Goal: Task Accomplishment & Management: Manage account settings

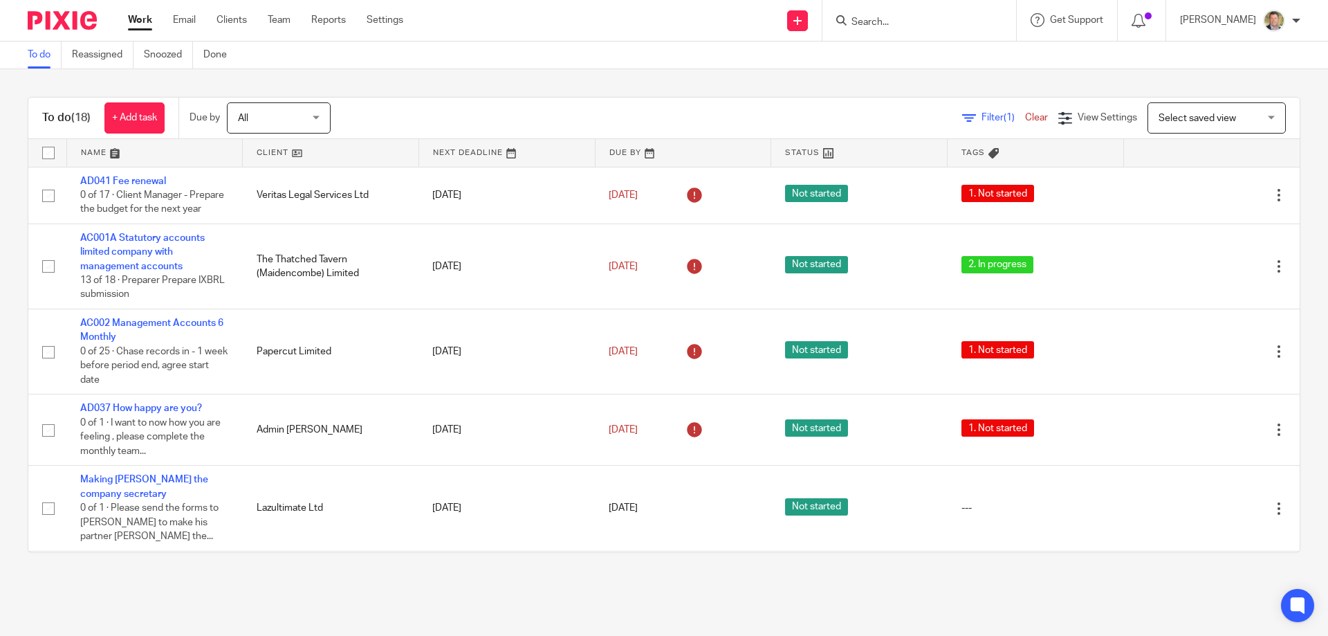
click at [965, 17] on input "Search" at bounding box center [912, 23] width 125 height 12
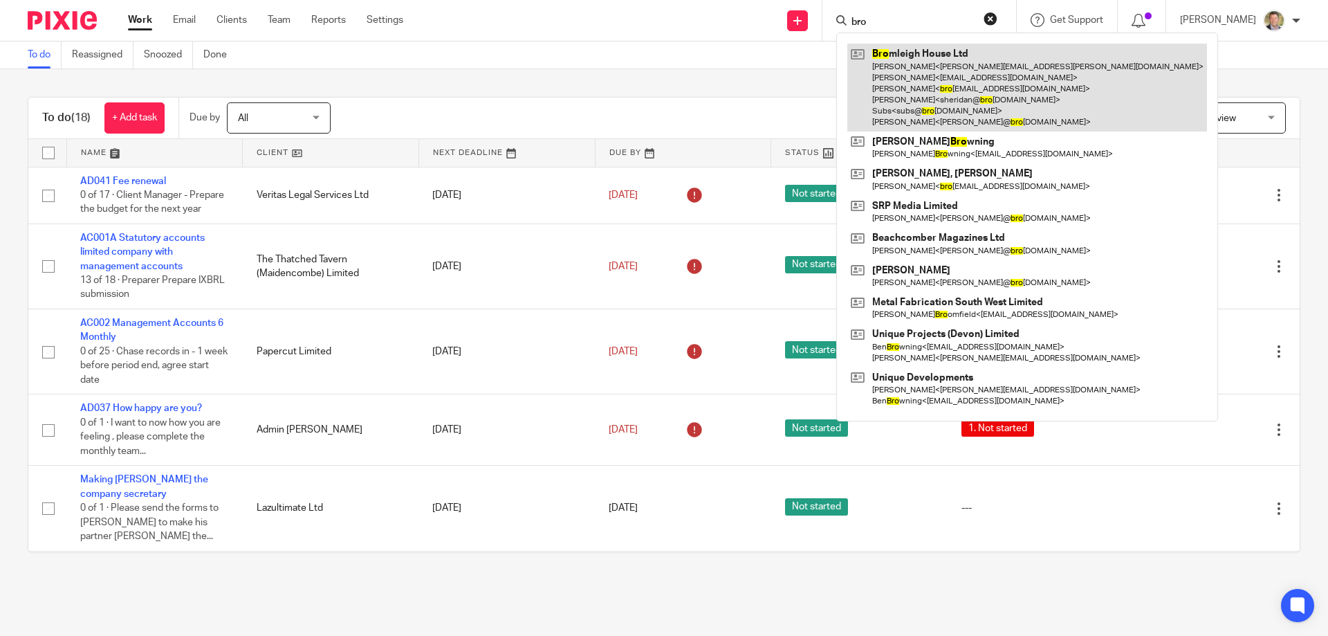
type input "bro"
click at [922, 64] on link at bounding box center [1028, 88] width 360 height 88
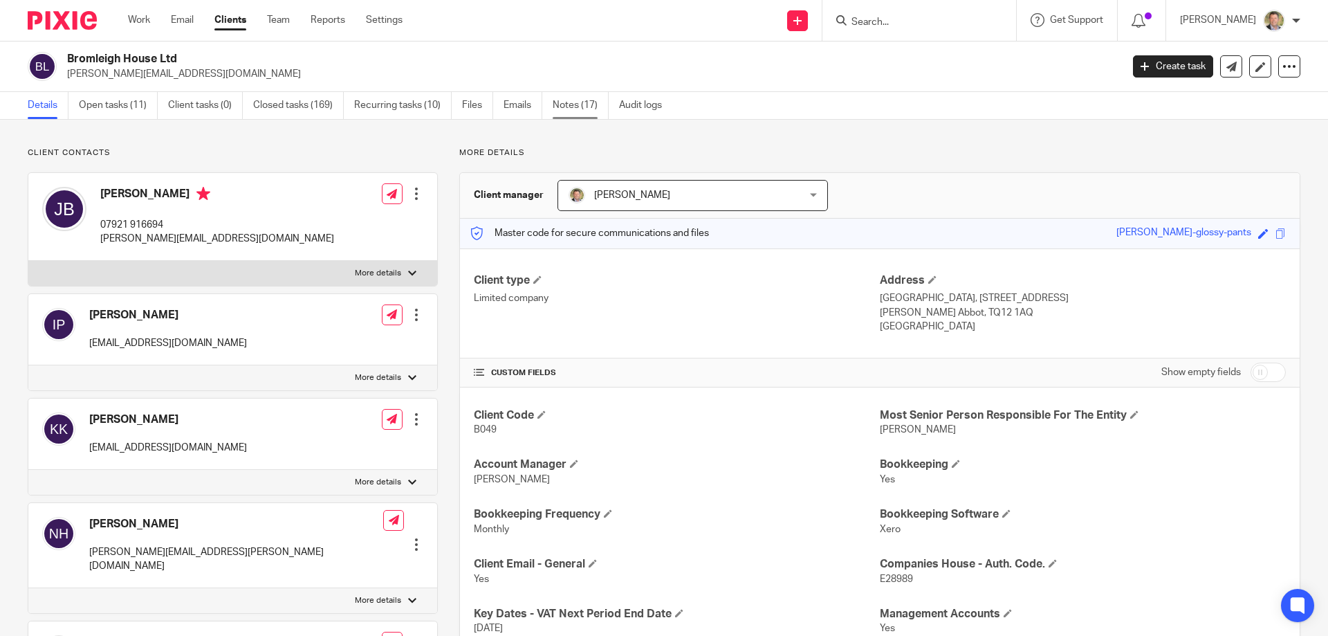
click at [570, 103] on link "Notes (17)" at bounding box center [581, 105] width 56 height 27
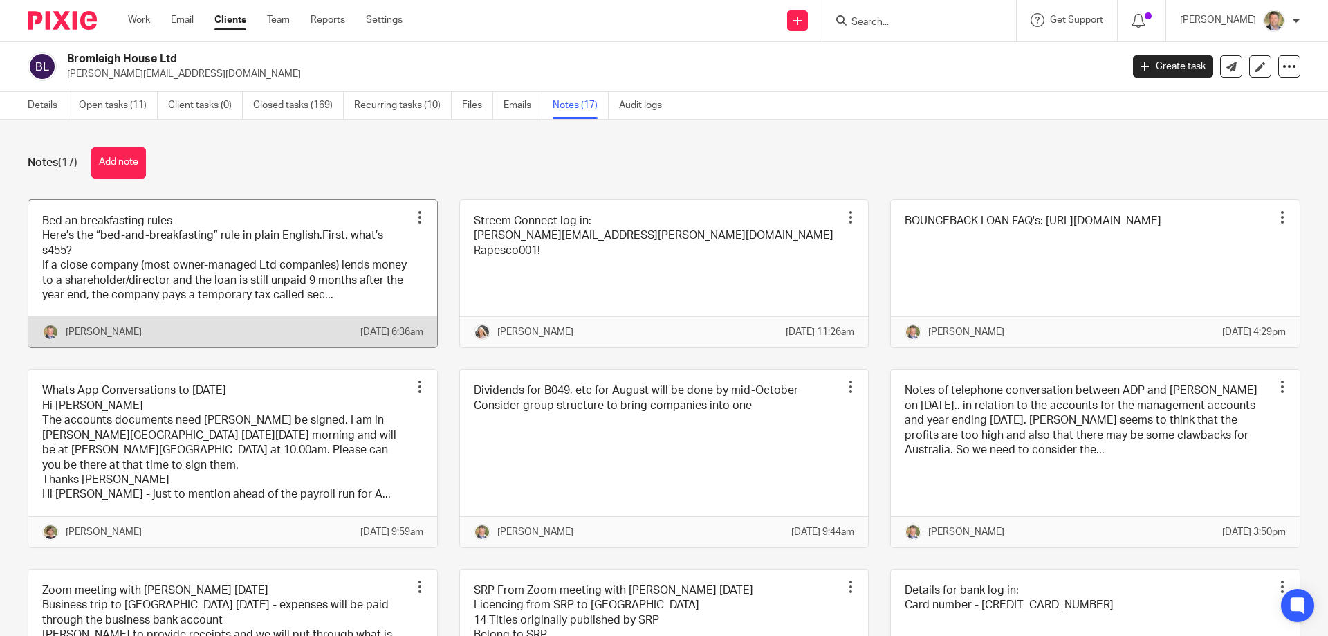
click at [226, 266] on link at bounding box center [232, 274] width 409 height 148
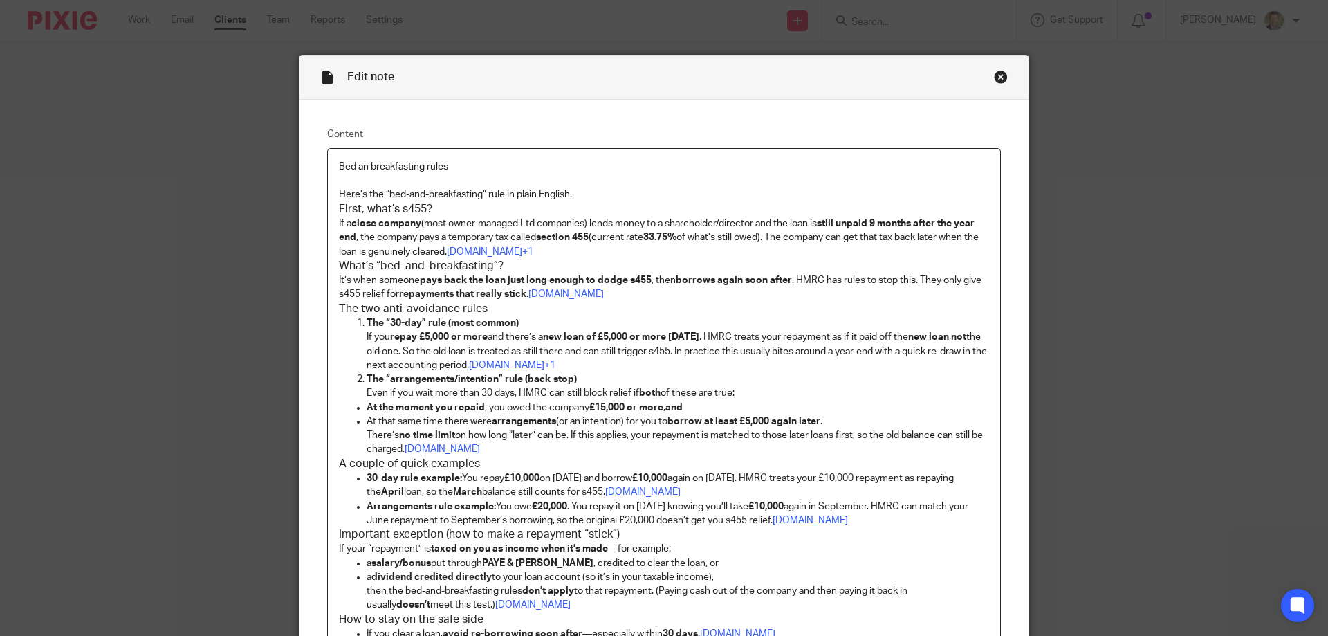
scroll to position [69, 0]
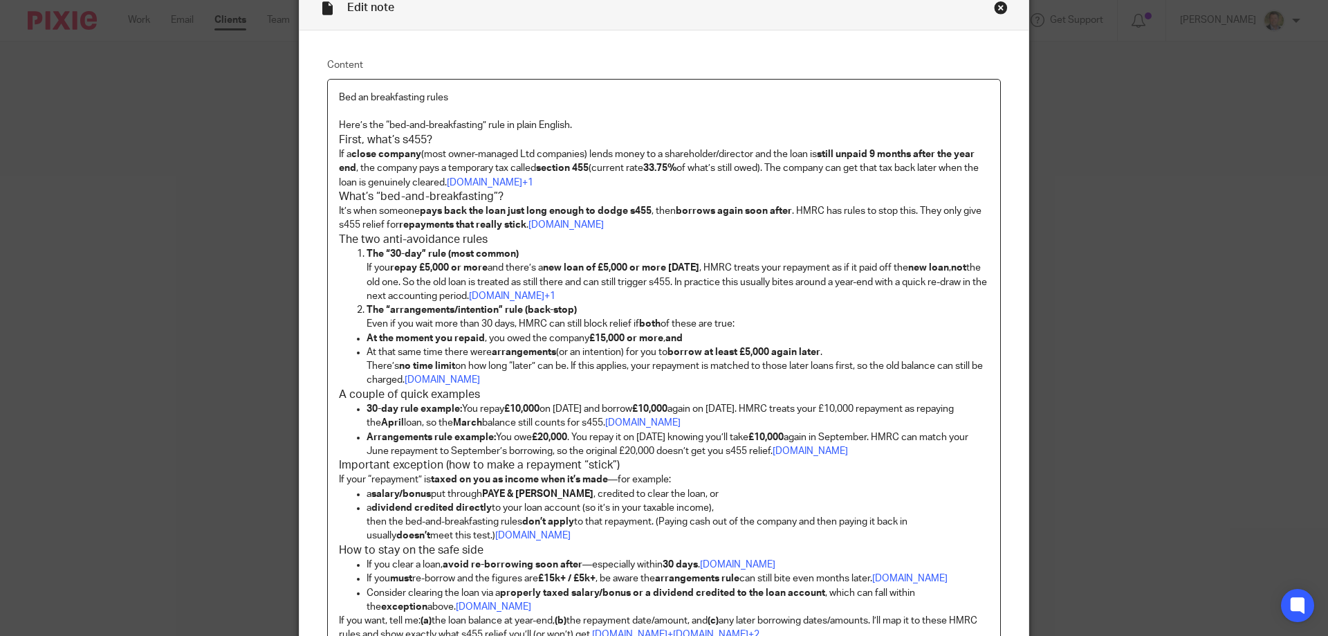
click at [591, 382] on p "At that same time there were arrangements (or an intention) for you to borrow a…" at bounding box center [678, 366] width 623 height 42
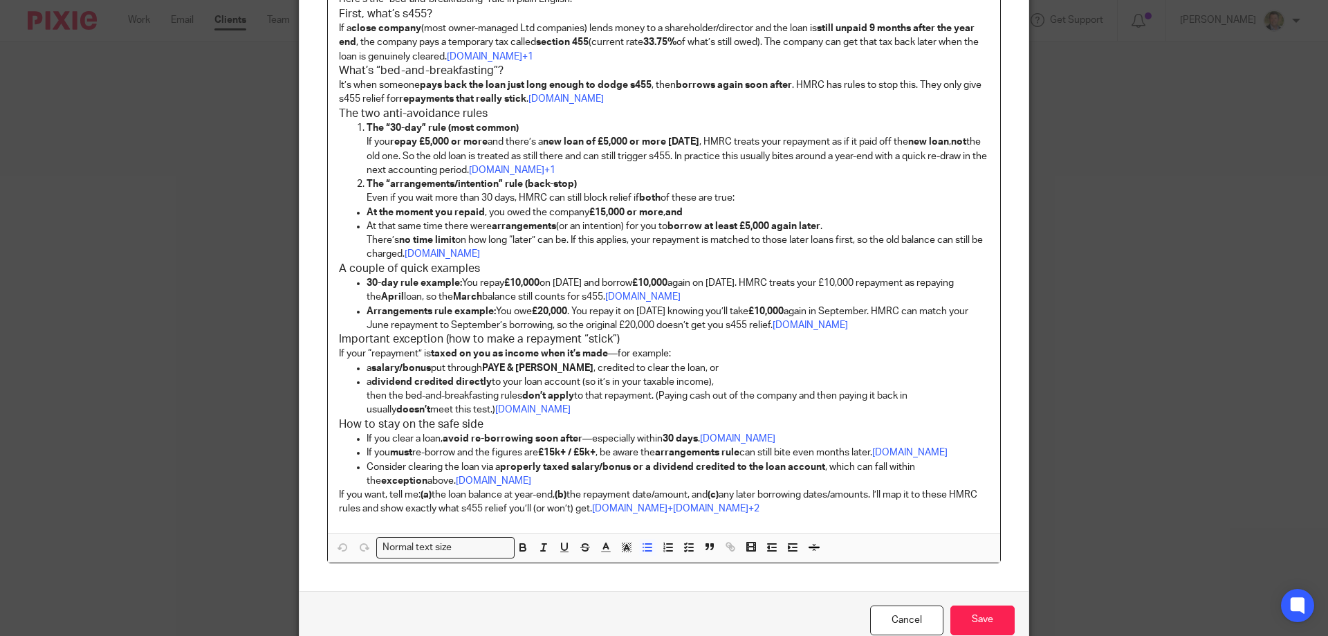
scroll to position [126, 0]
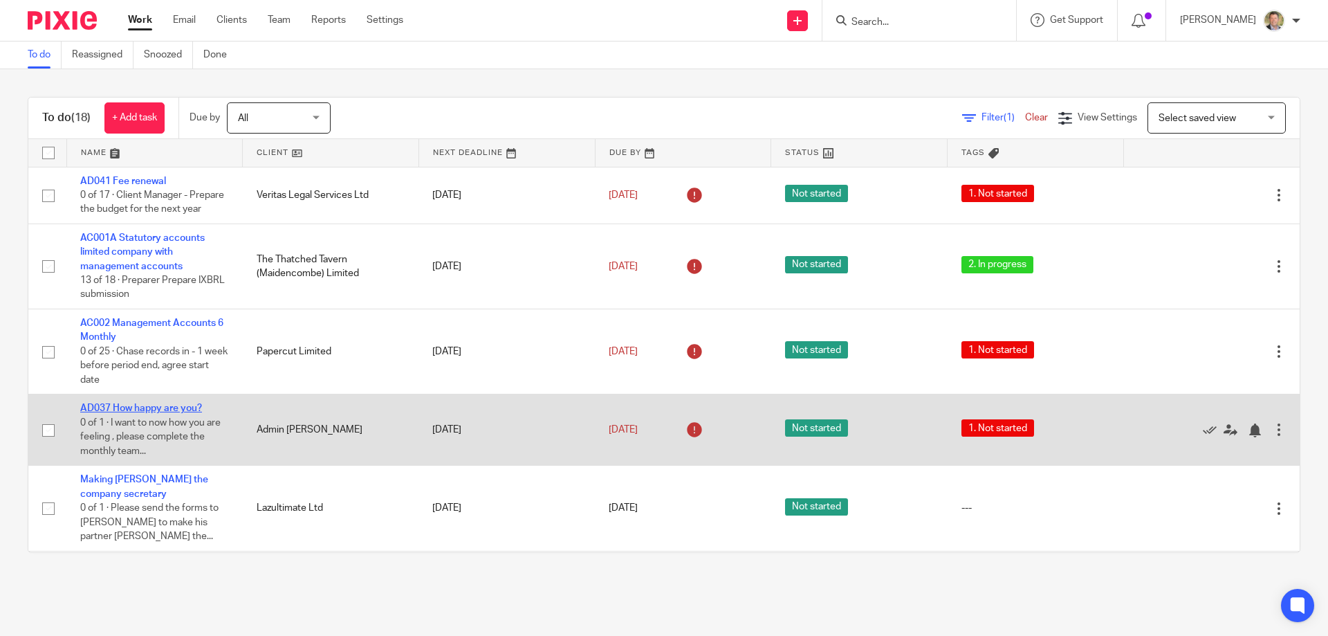
click at [132, 413] on link "AD037 How happy are you?" at bounding box center [141, 408] width 122 height 10
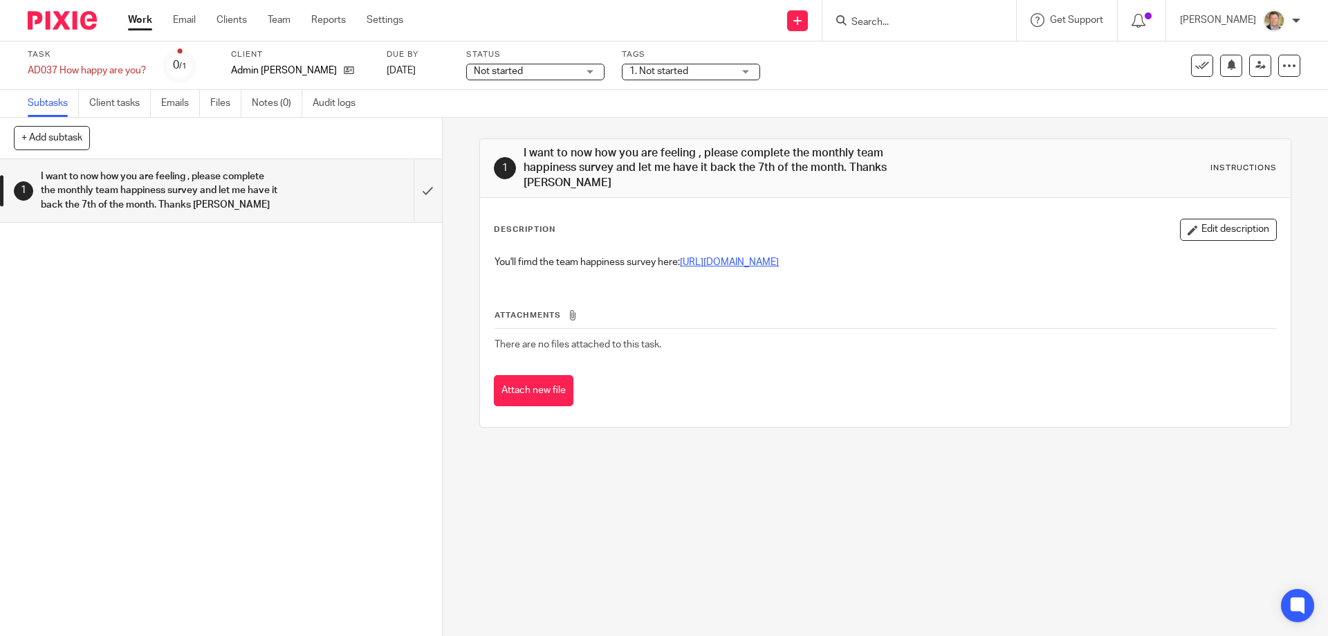
click at [769, 262] on link "[URL][DOMAIN_NAME]" at bounding box center [729, 262] width 99 height 10
click at [411, 188] on input "submit" at bounding box center [221, 190] width 442 height 63
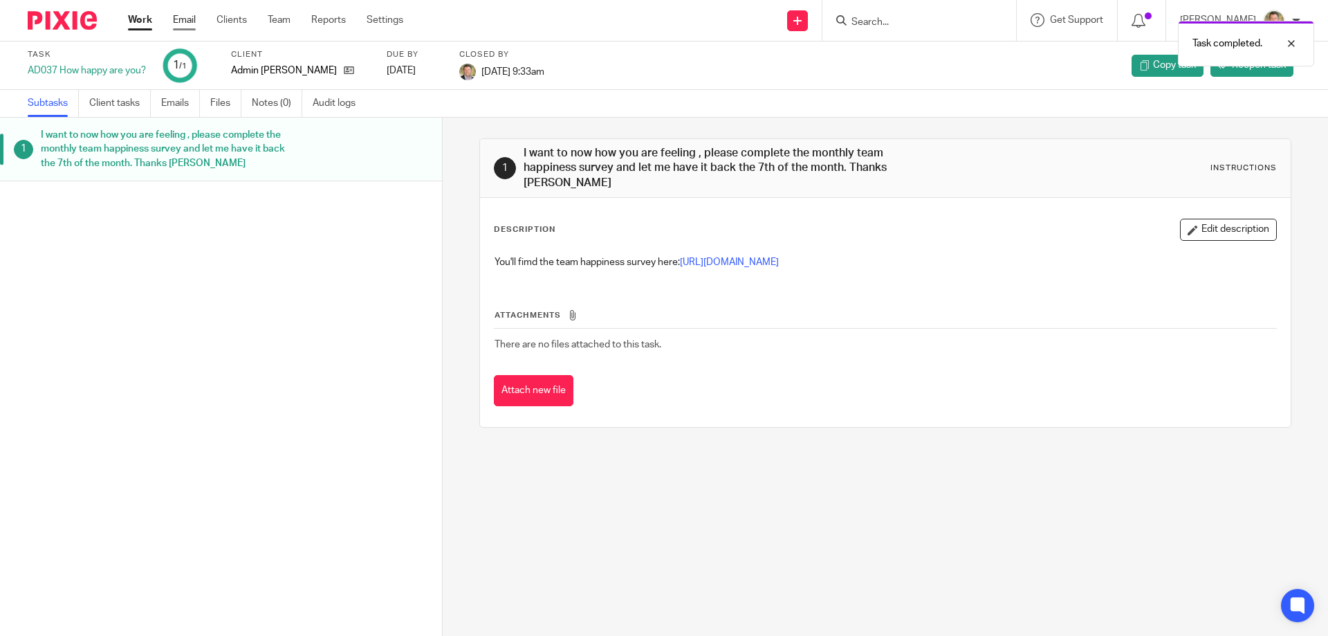
click at [181, 20] on link "Email" at bounding box center [184, 20] width 23 height 14
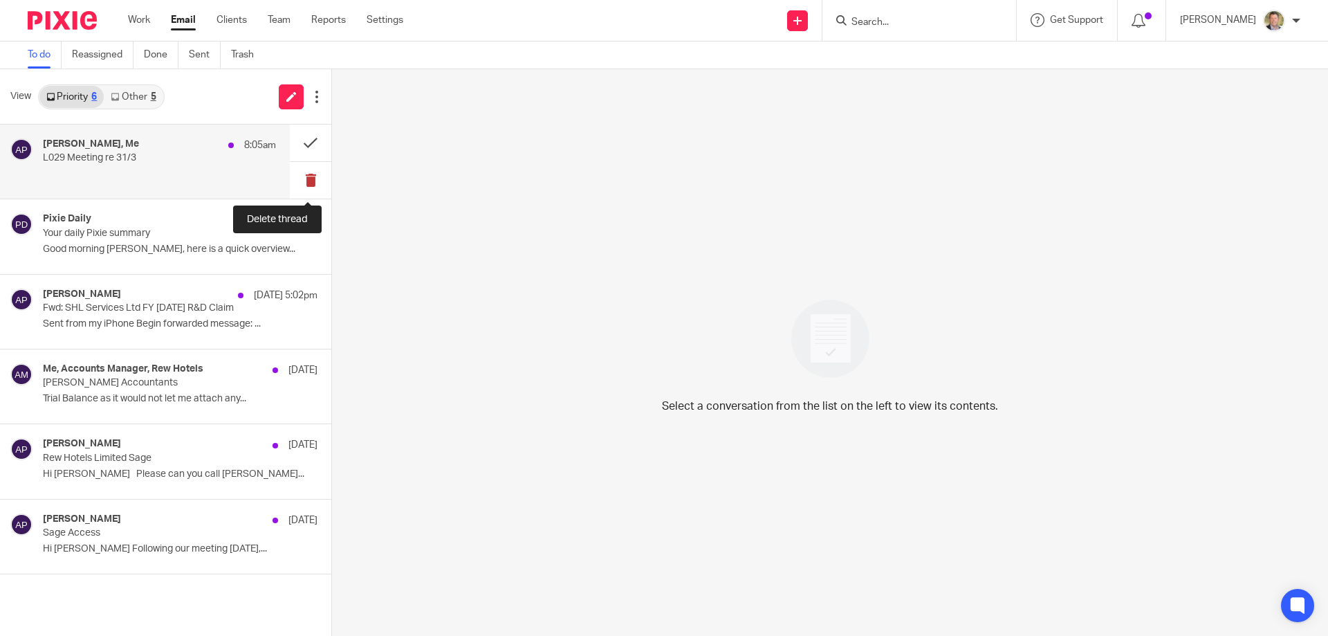
click at [306, 176] on button at bounding box center [311, 180] width 42 height 37
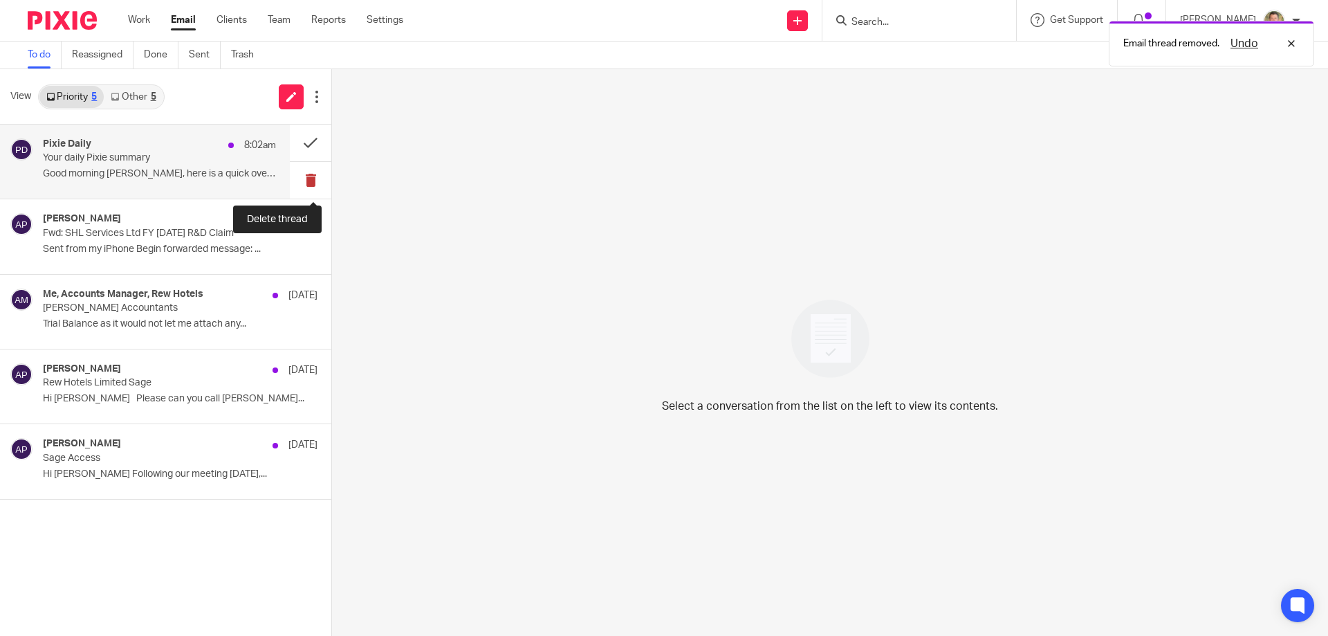
click at [305, 176] on button at bounding box center [311, 180] width 42 height 37
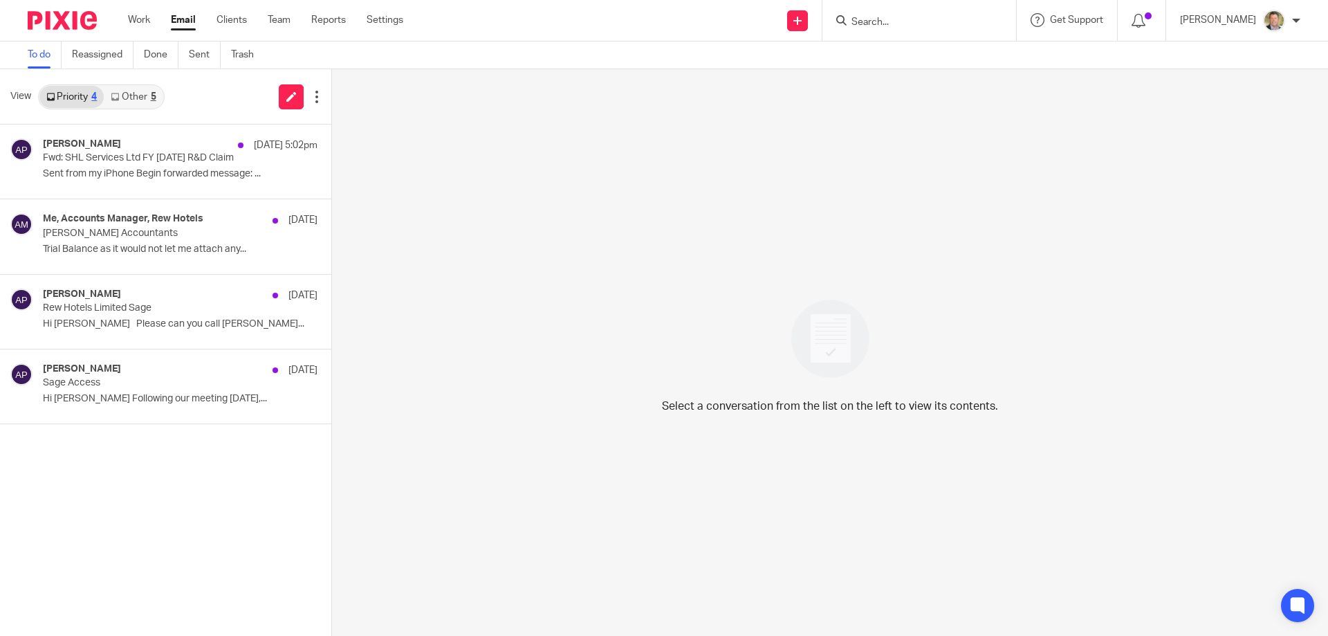
click at [130, 91] on link "Other 5" at bounding box center [133, 97] width 59 height 22
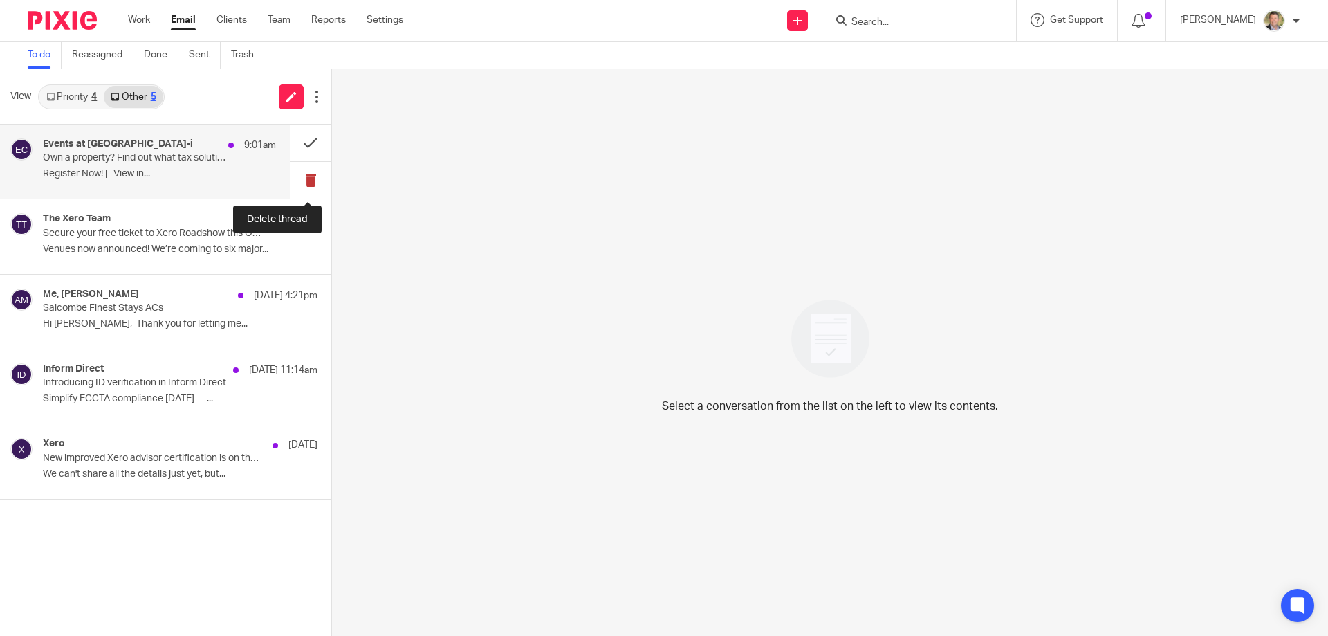
click at [306, 175] on button at bounding box center [311, 180] width 42 height 37
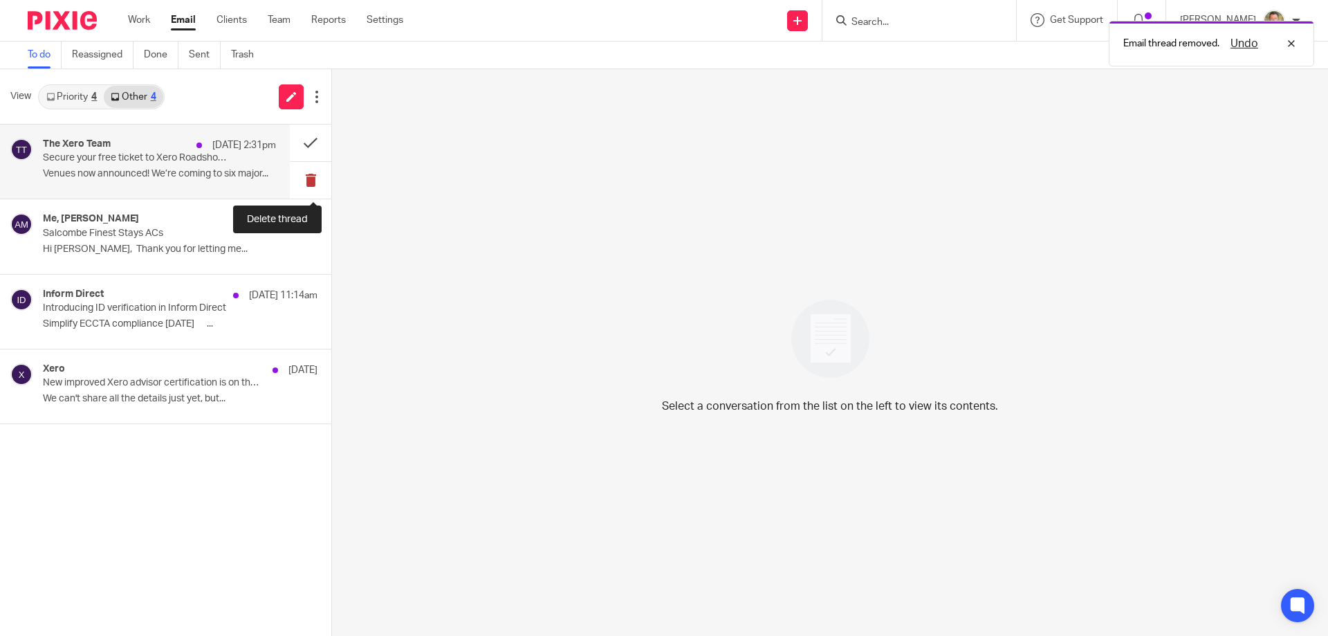
click at [311, 175] on button at bounding box center [311, 180] width 42 height 37
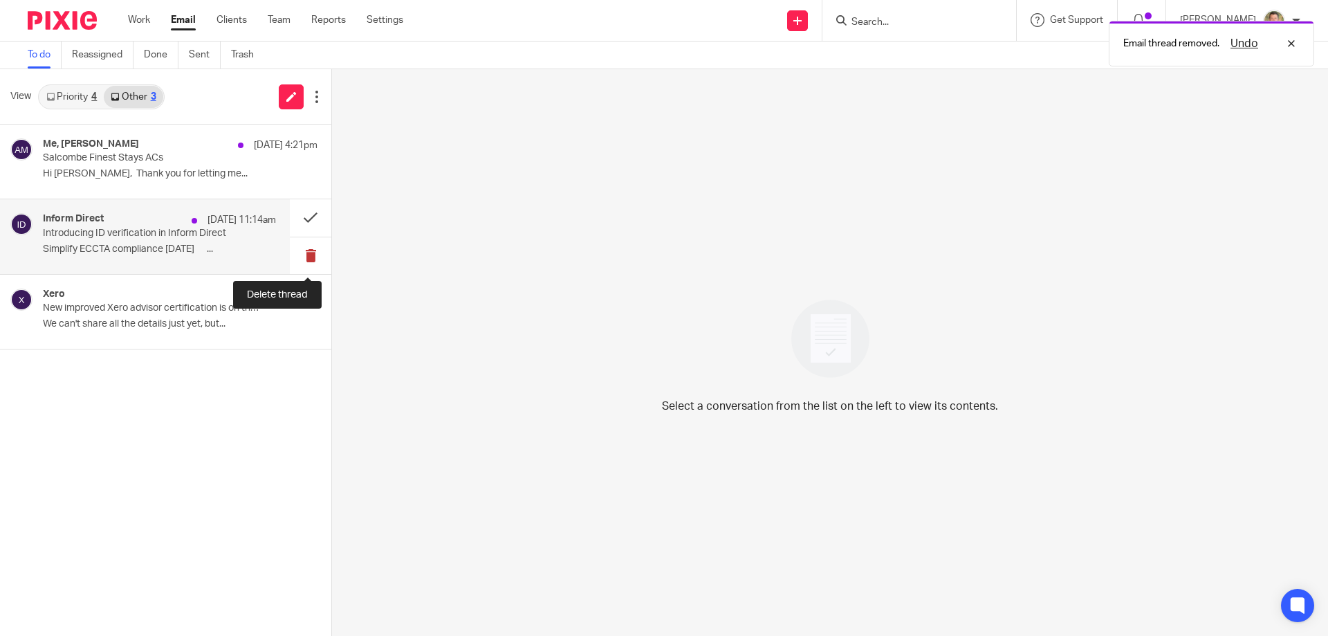
click at [305, 255] on button at bounding box center [311, 255] width 42 height 37
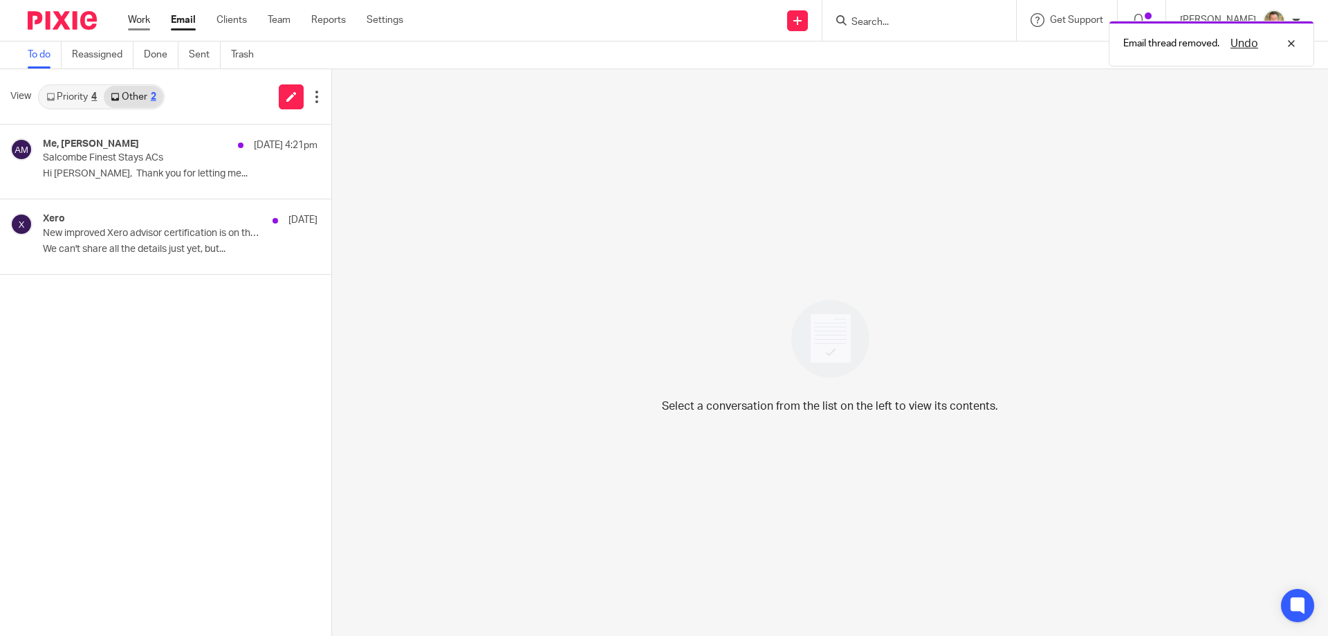
click at [142, 15] on link "Work" at bounding box center [139, 20] width 22 height 14
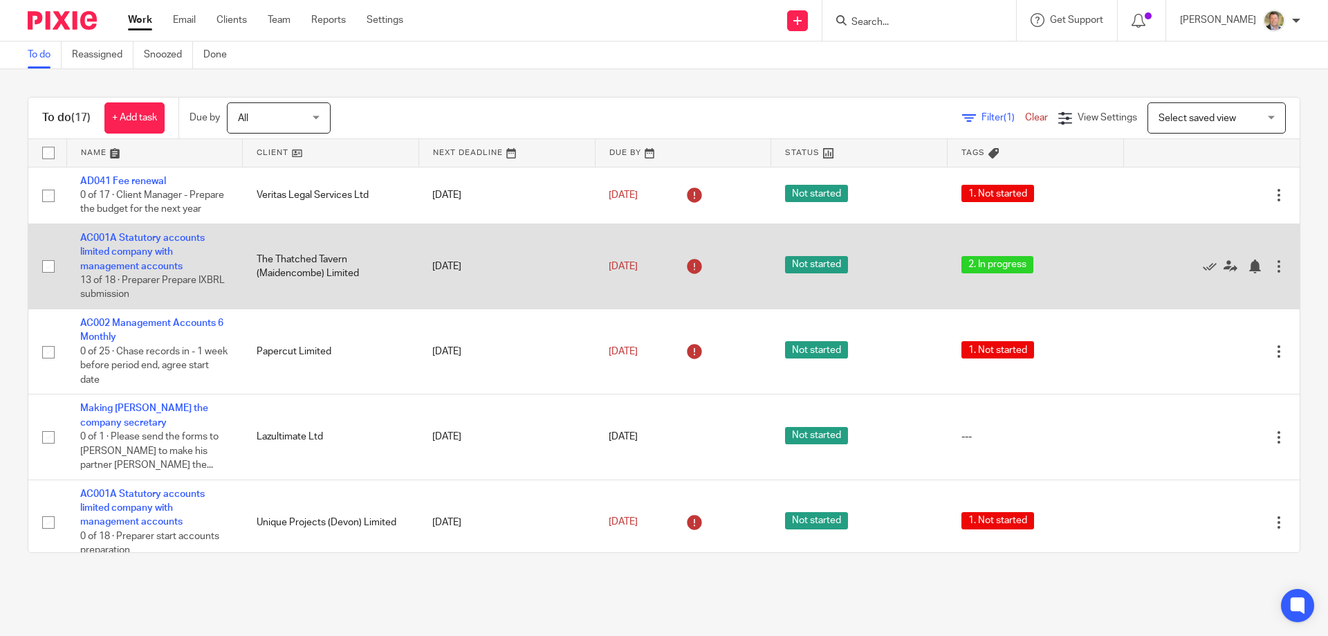
scroll to position [69, 0]
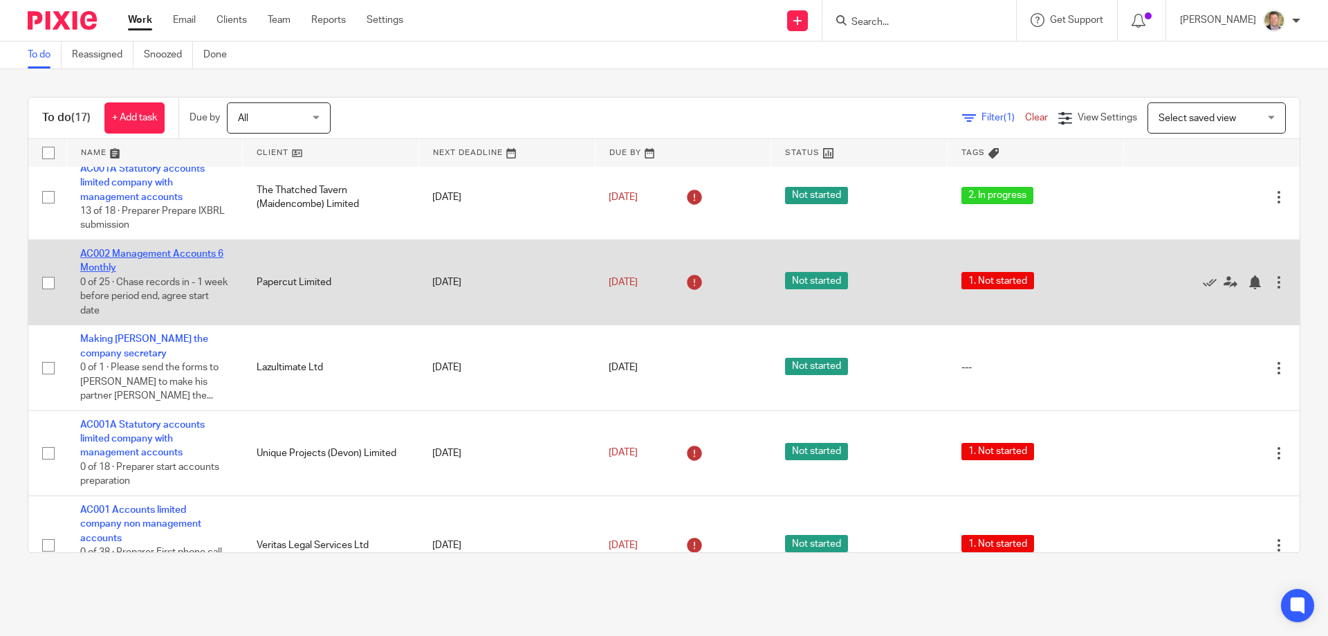
click at [125, 266] on link "AC002 Management Accounts 6 Monthly" at bounding box center [151, 261] width 143 height 24
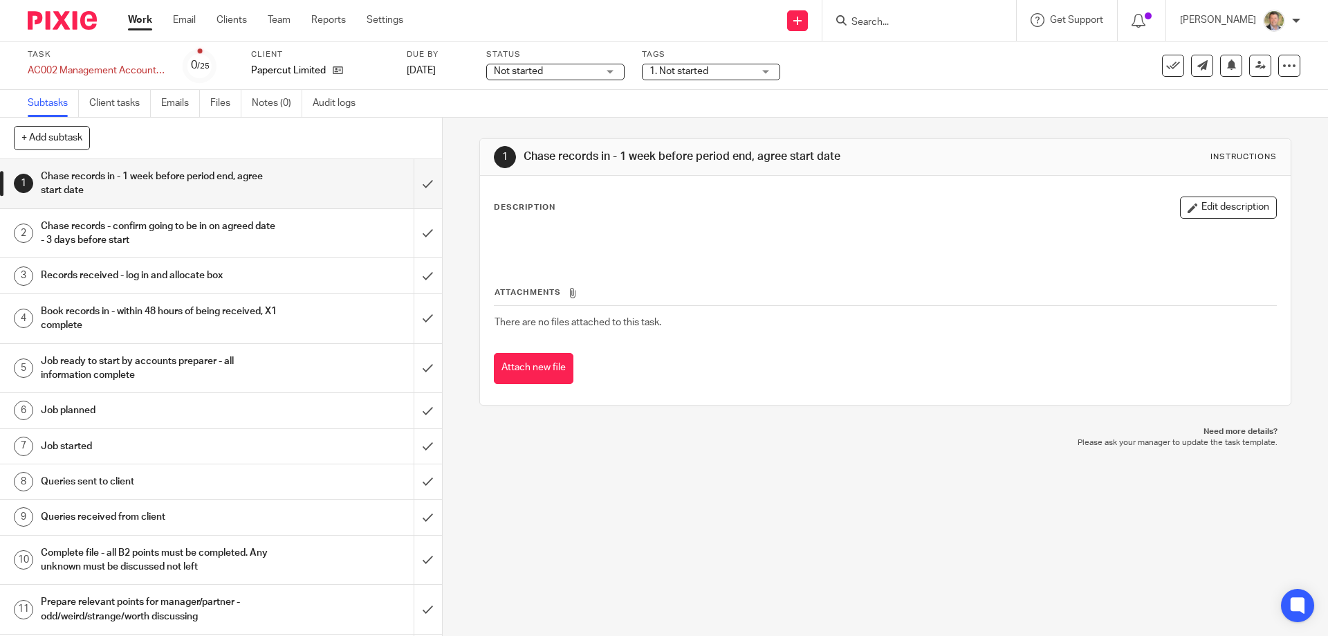
click at [702, 72] on span "1. Not started" at bounding box center [679, 71] width 59 height 10
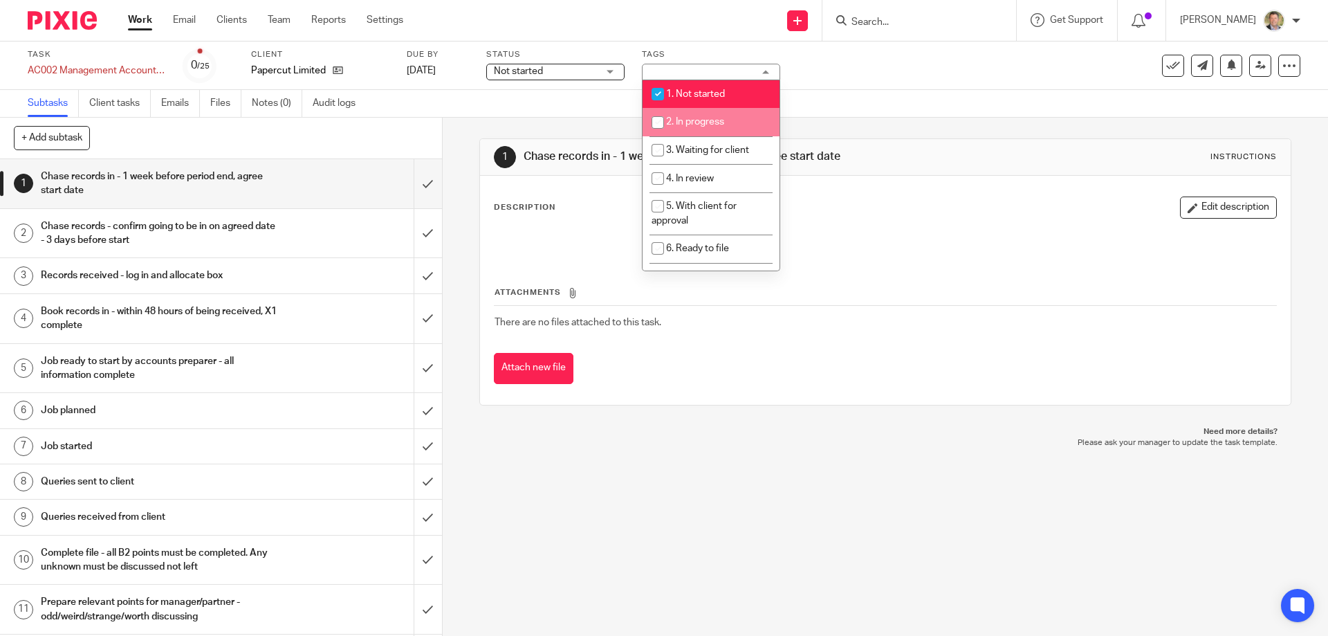
click at [701, 120] on span "2. In progress" at bounding box center [695, 122] width 58 height 10
checkbox input "true"
click at [686, 91] on span "1. Not started" at bounding box center [695, 94] width 59 height 10
checkbox input "false"
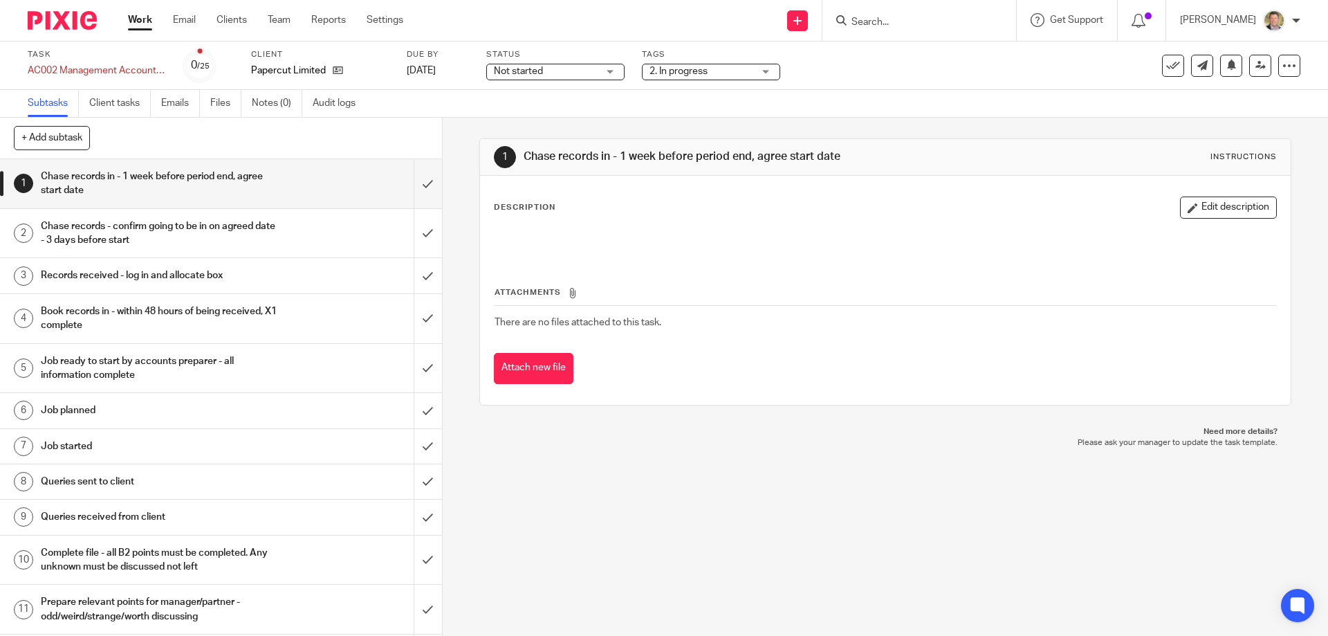
click at [140, 24] on link "Work" at bounding box center [140, 20] width 24 height 14
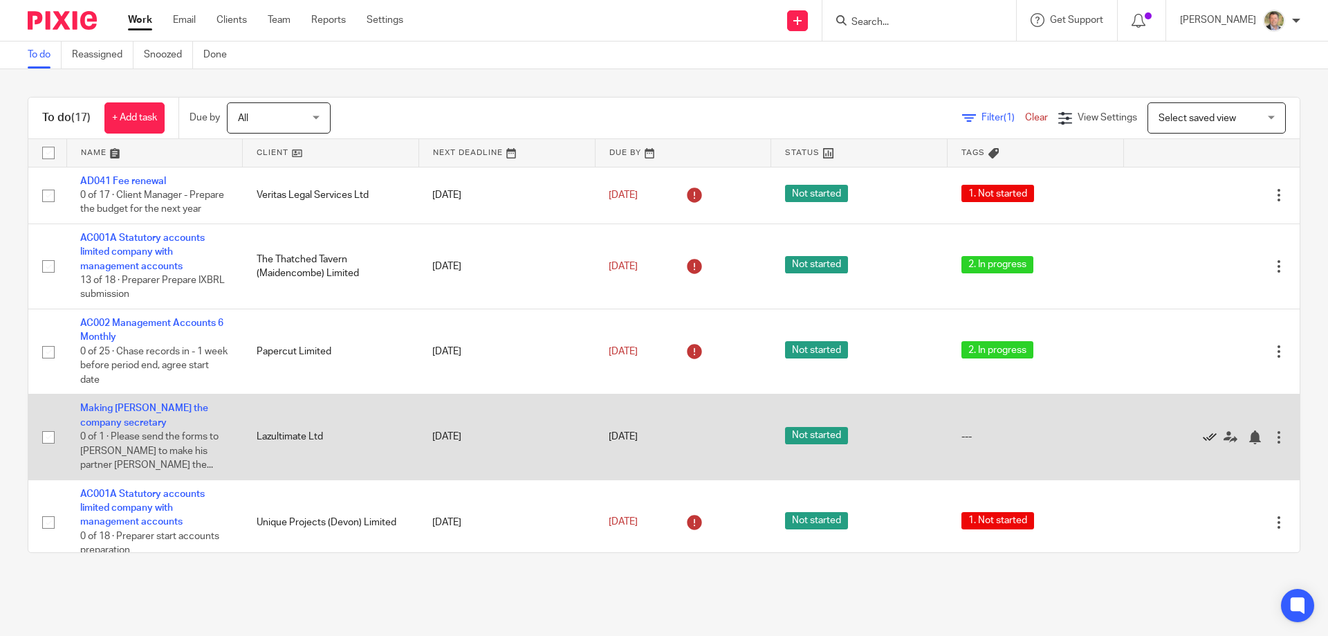
click at [1203, 444] on icon at bounding box center [1210, 437] width 14 height 14
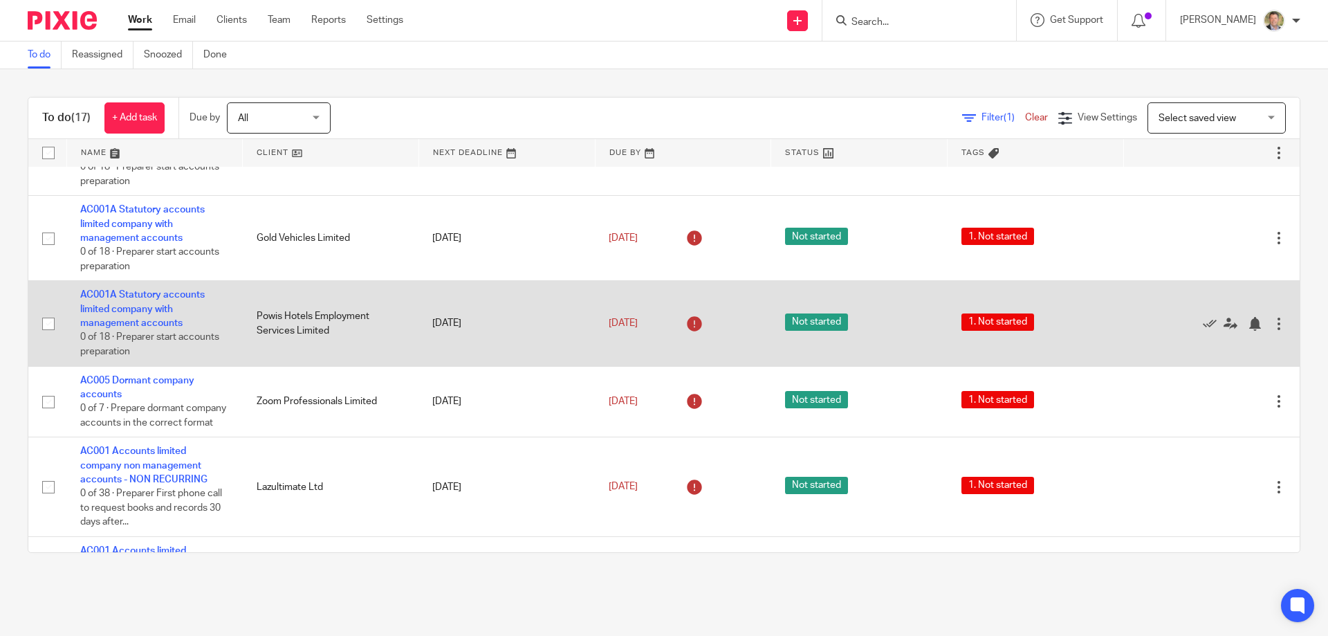
scroll to position [623, 0]
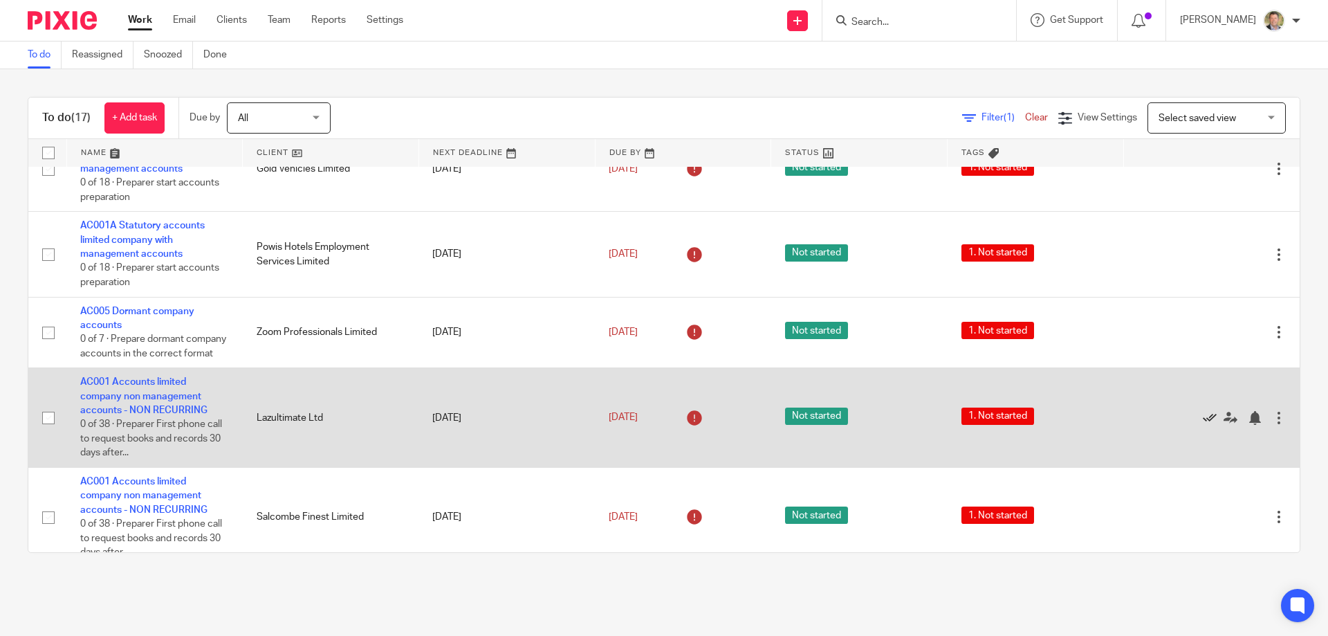
click at [1203, 425] on icon at bounding box center [1210, 418] width 14 height 14
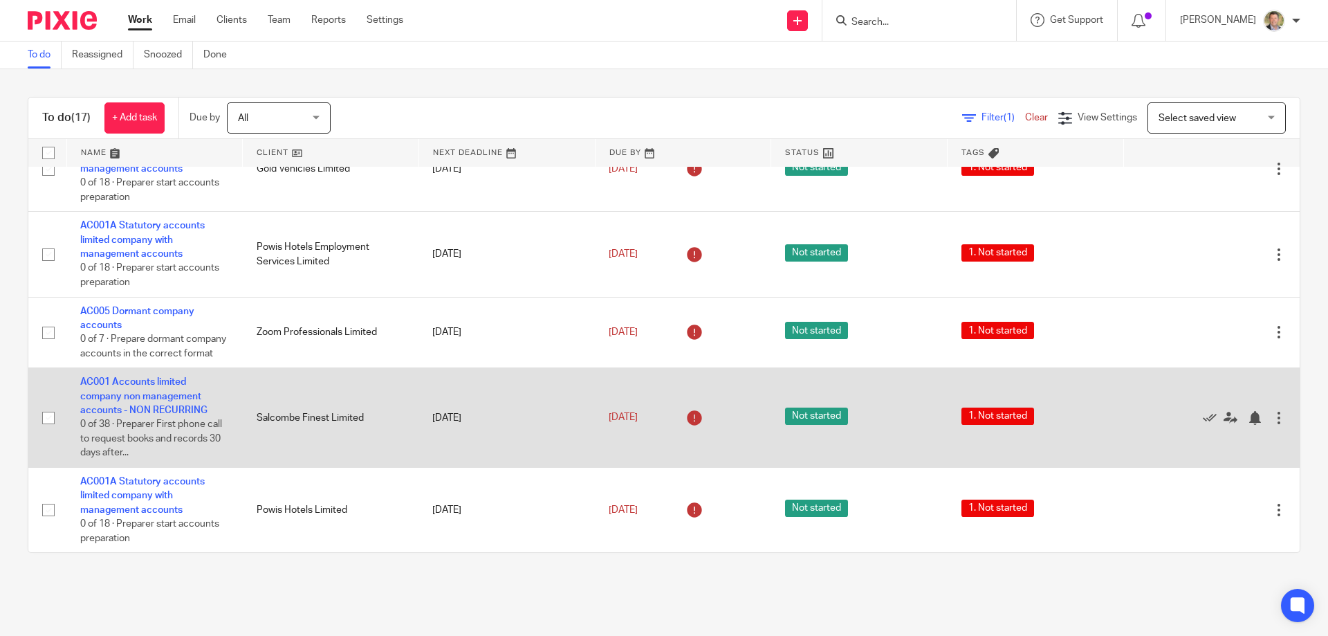
click at [149, 418] on td "AC001 Accounts limited company non management accounts - NON RECURRING 0 of 38 …" at bounding box center [154, 418] width 176 height 100
click at [147, 415] on link "AC001 Accounts limited company non management accounts - NON RECURRING" at bounding box center [143, 396] width 127 height 38
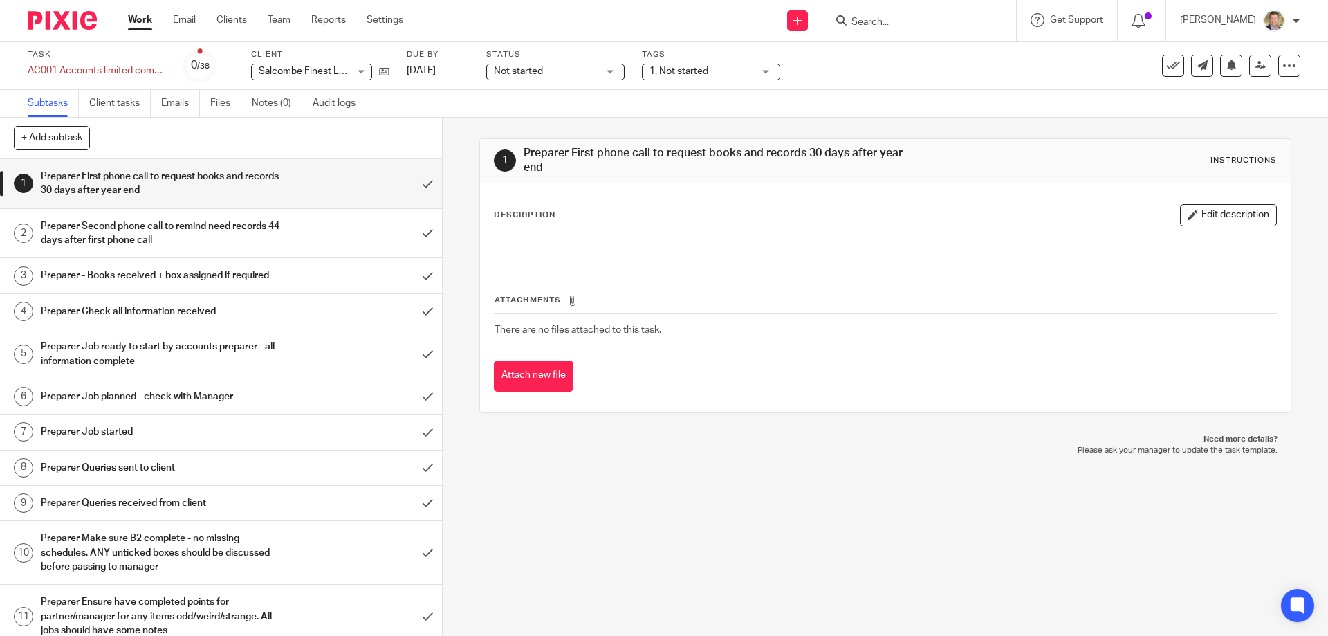
click at [729, 69] on span "1. Not started" at bounding box center [702, 71] width 104 height 15
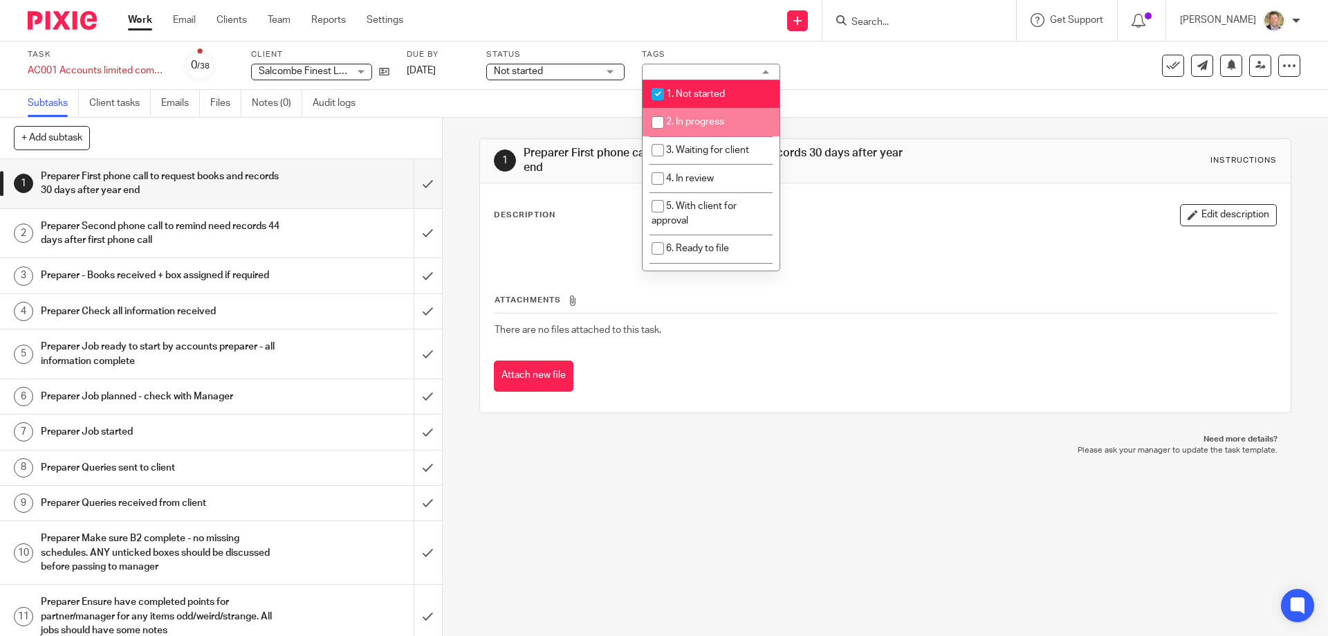
click at [657, 120] on input "checkbox" at bounding box center [658, 122] width 26 height 26
checkbox input "true"
click at [657, 91] on input "checkbox" at bounding box center [658, 94] width 26 height 26
checkbox input "false"
click at [140, 17] on link "Work" at bounding box center [140, 20] width 24 height 14
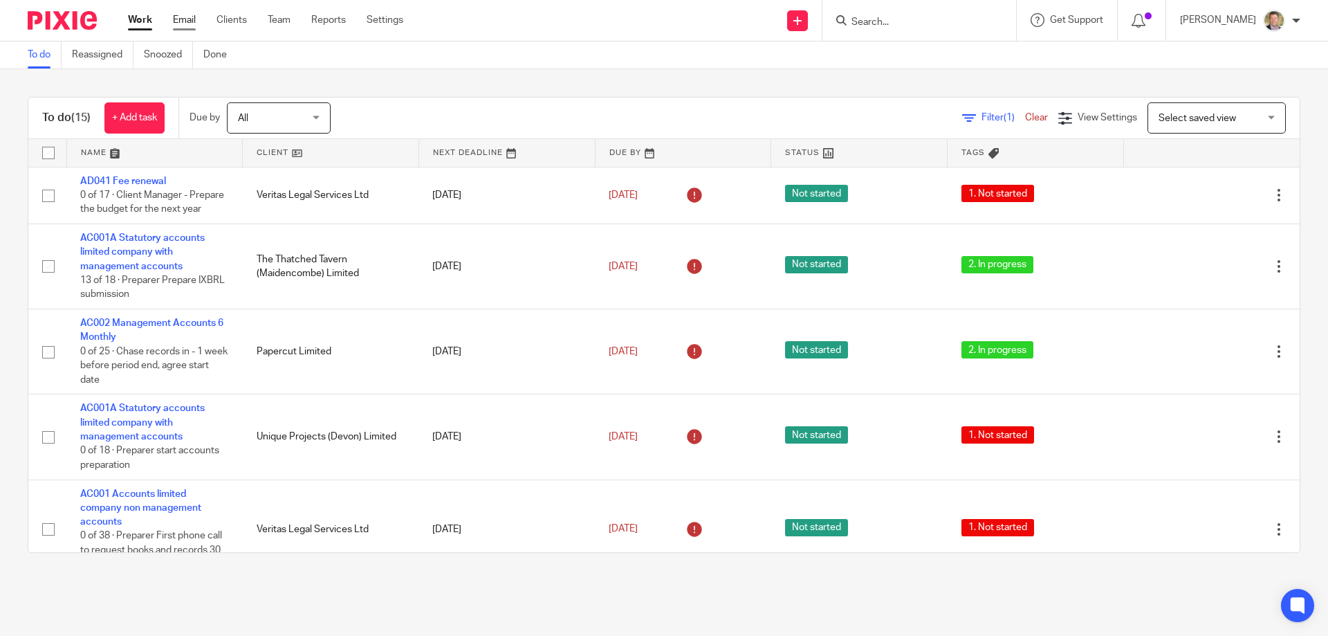
click at [185, 15] on link "Email" at bounding box center [184, 20] width 23 height 14
